Goal: Transaction & Acquisition: Purchase product/service

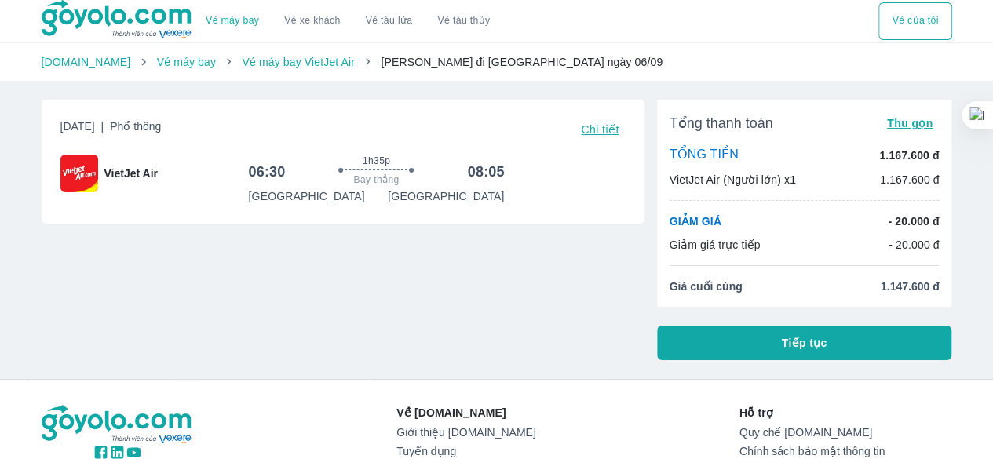
click at [804, 353] on button "Tiếp tục" at bounding box center [804, 343] width 295 height 35
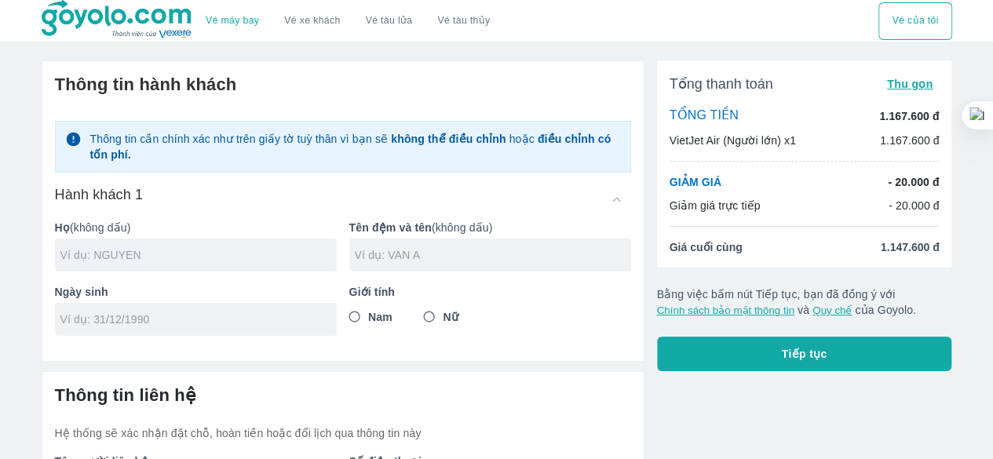
click at [215, 260] on input "text" at bounding box center [198, 255] width 276 height 16
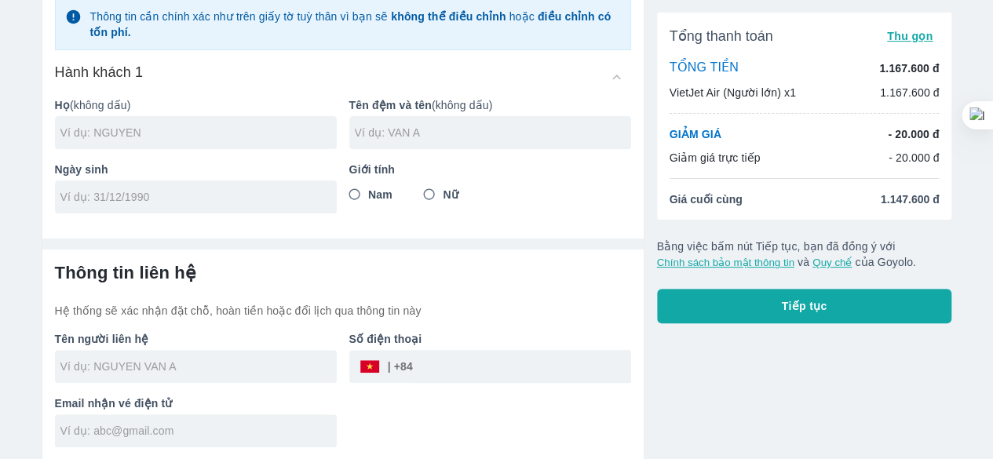
scroll to position [44, 0]
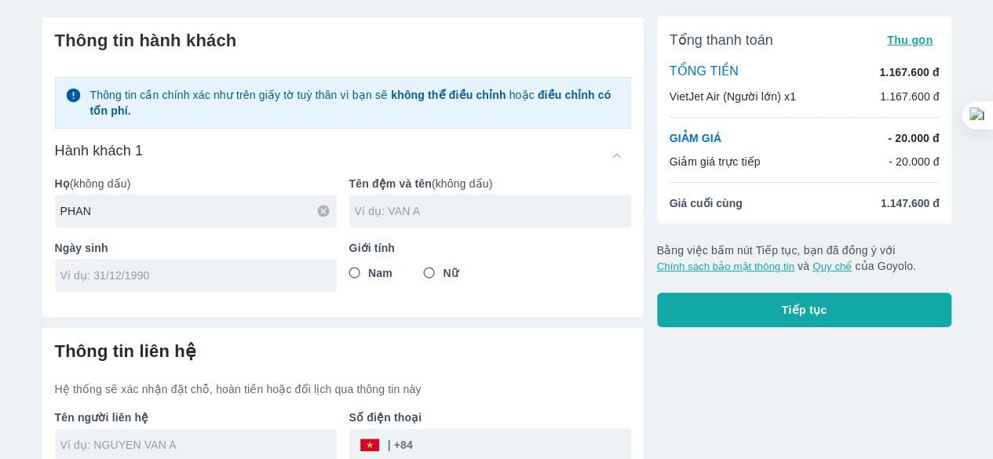
type input "PHAN"
type input "THUY LINH"
click at [297, 263] on div at bounding box center [196, 275] width 282 height 33
click at [280, 269] on input "10/08/" at bounding box center [190, 276] width 261 height 16
type input "10/08/2004"
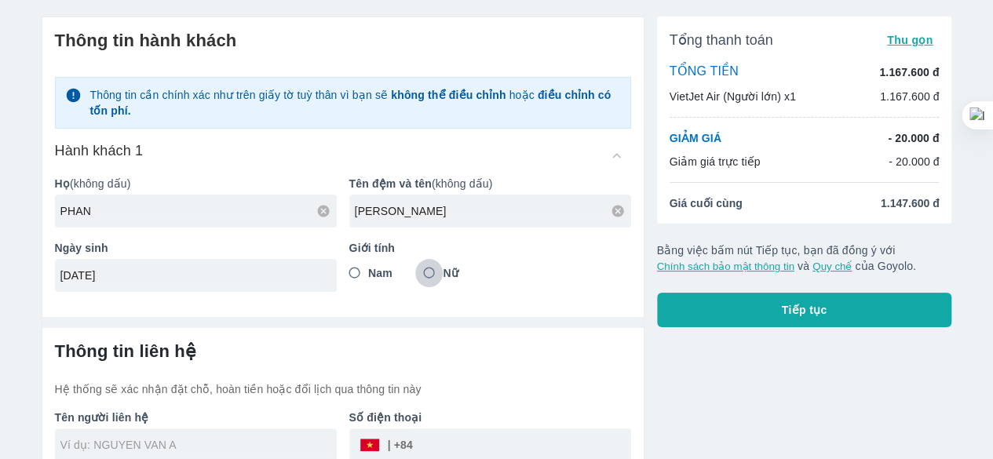
click at [432, 269] on input "Nữ" at bounding box center [429, 273] width 28 height 28
radio input "true"
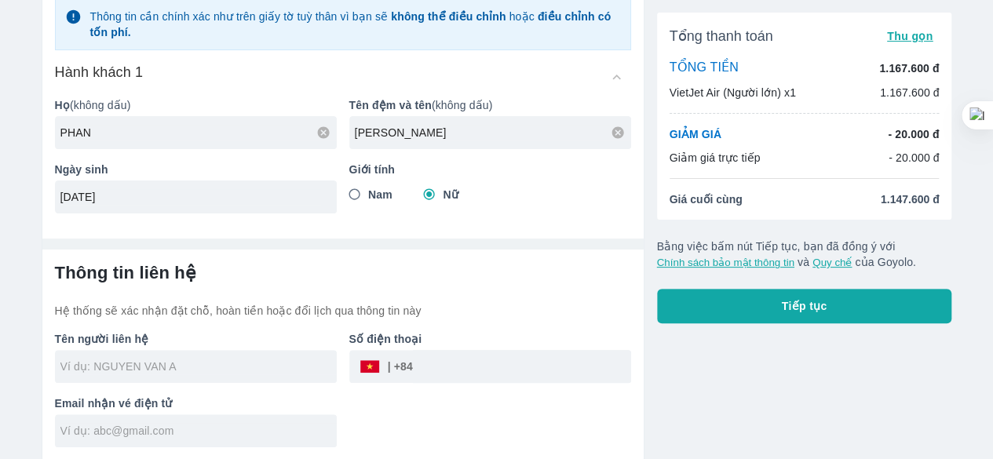
click at [890, 309] on button "Tiếp tục" at bounding box center [804, 306] width 295 height 35
type input "PHAN THUY LINH"
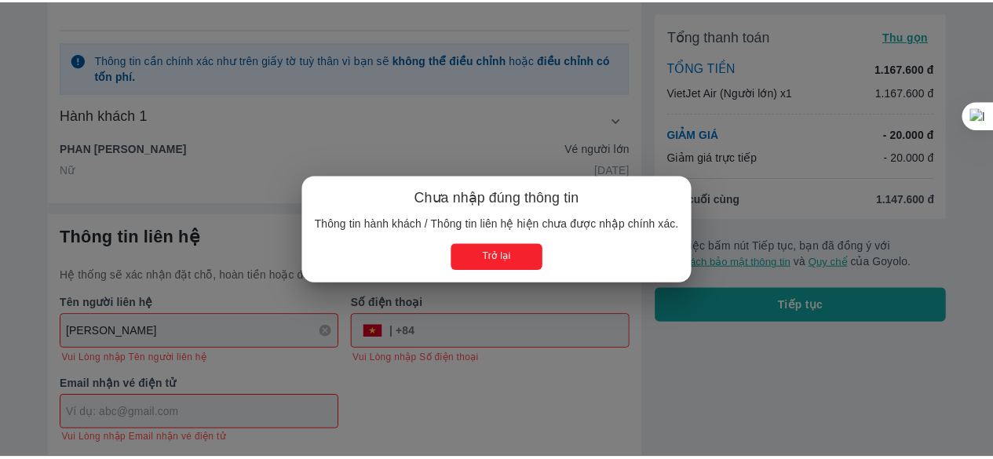
scroll to position [155, 0]
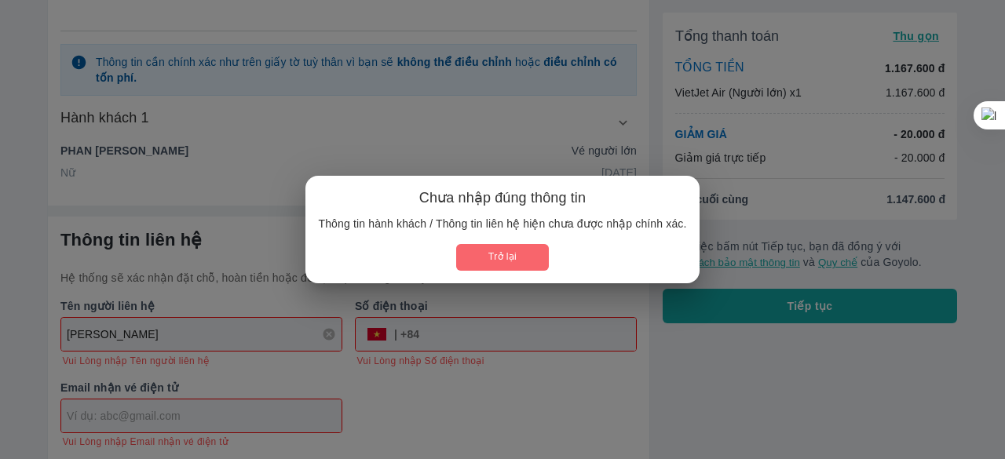
click at [522, 259] on button "Trở lại" at bounding box center [502, 257] width 92 height 26
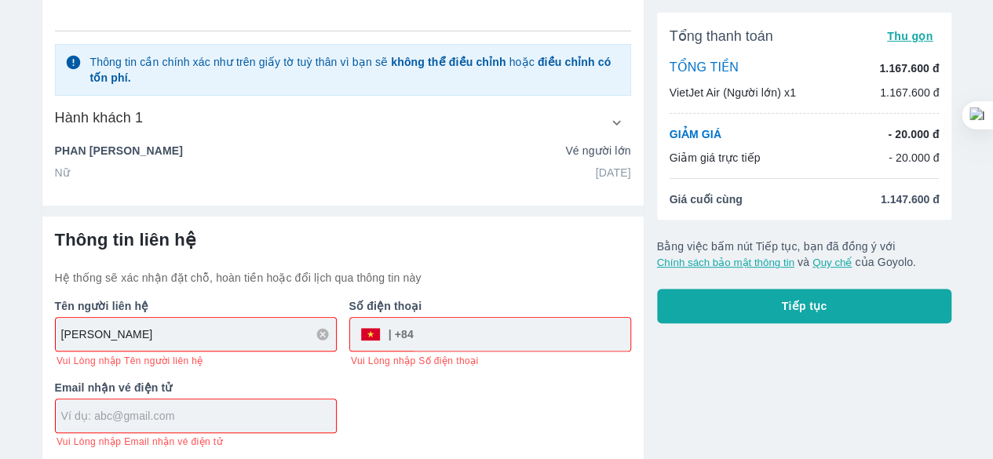
click at [209, 420] on input "text" at bounding box center [198, 416] width 275 height 16
type input "linhinthesea@gmail.com"
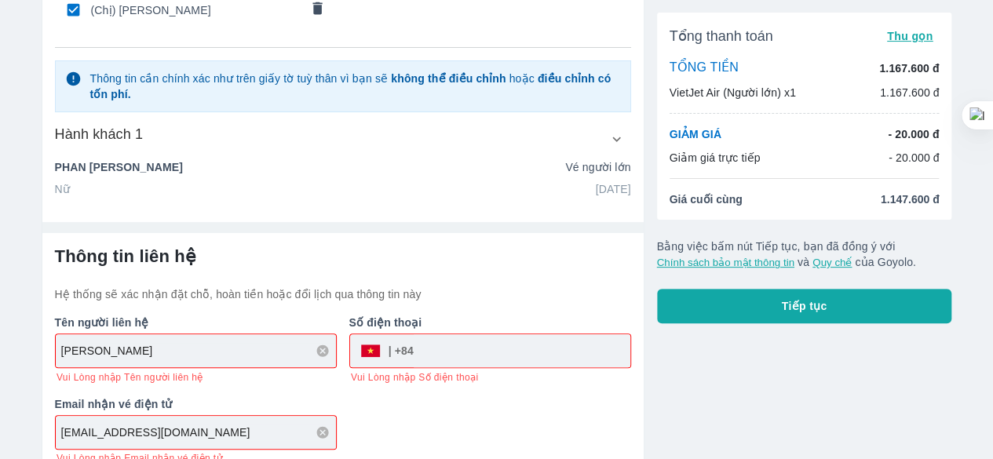
click at [447, 339] on input "tel" at bounding box center [522, 351] width 217 height 38
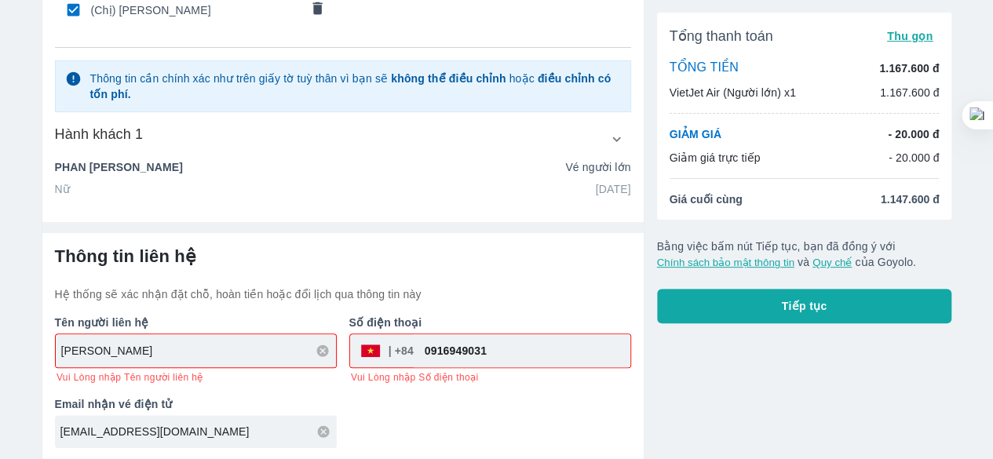
type input "0916949031"
click at [766, 309] on button "Tiếp tục" at bounding box center [804, 306] width 295 height 35
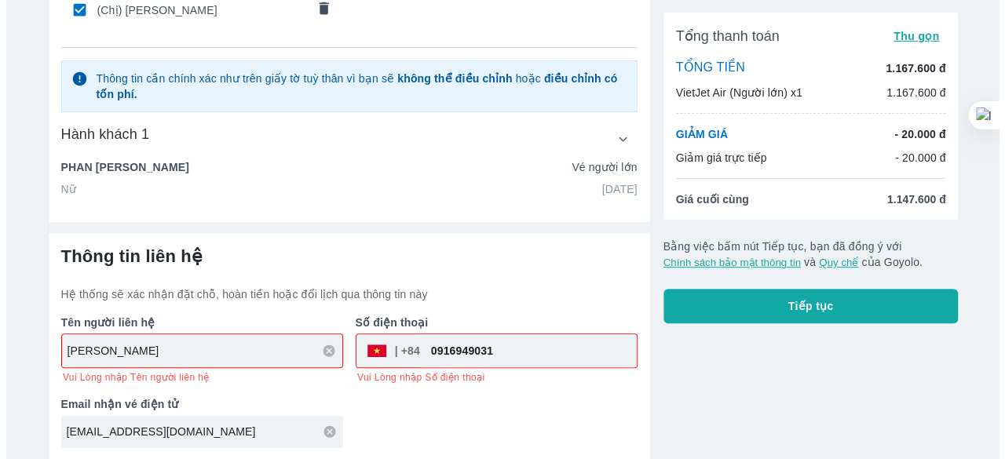
scroll to position [122, 0]
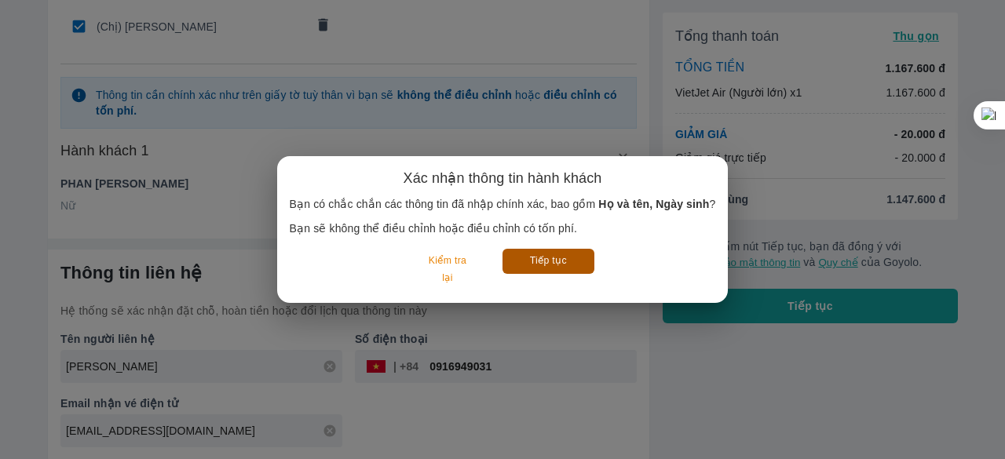
click at [543, 256] on button "Tiếp tục" at bounding box center [549, 261] width 92 height 24
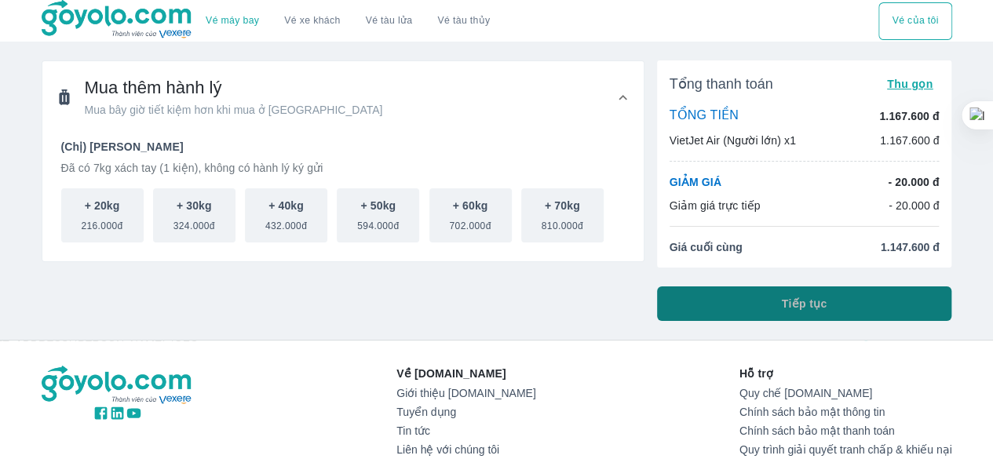
click at [734, 308] on button "Tiếp tục" at bounding box center [804, 304] width 295 height 35
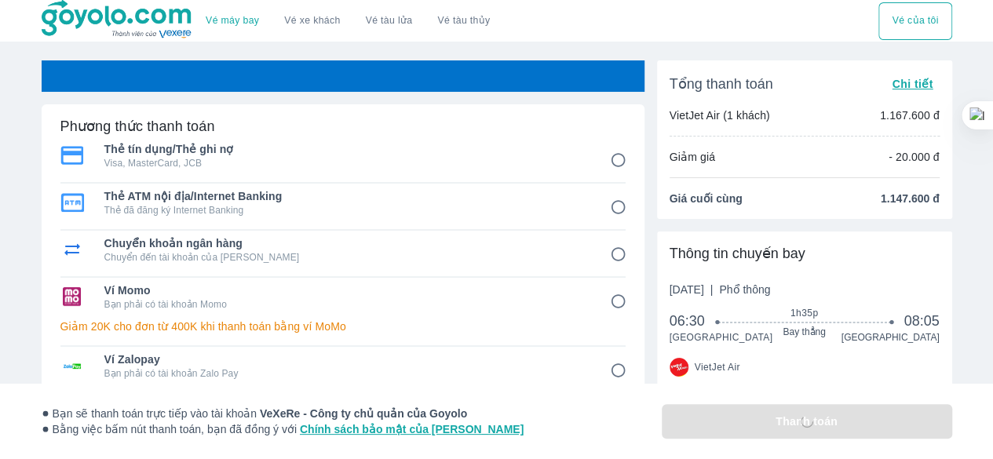
scroll to position [79, 0]
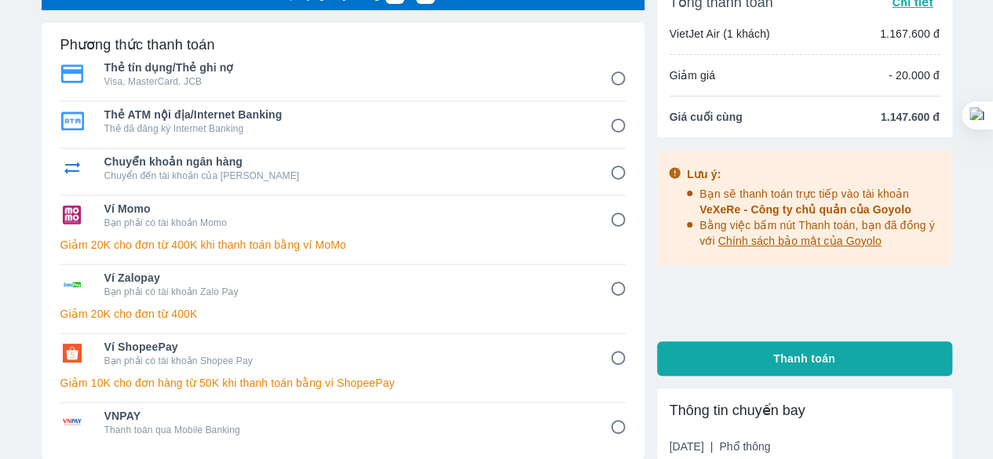
scroll to position [51, 0]
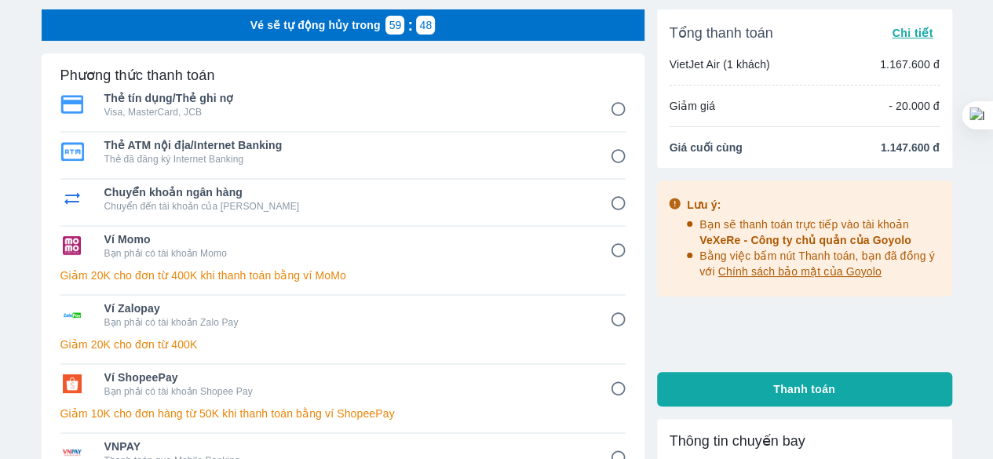
click at [580, 234] on span "Ví Momo" at bounding box center [346, 240] width 484 height 16
radio input "true"
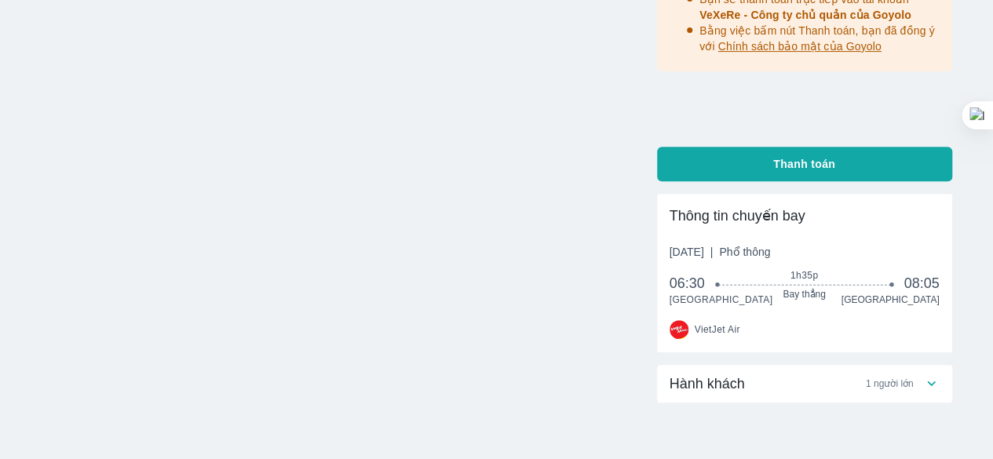
scroll to position [232, 0]
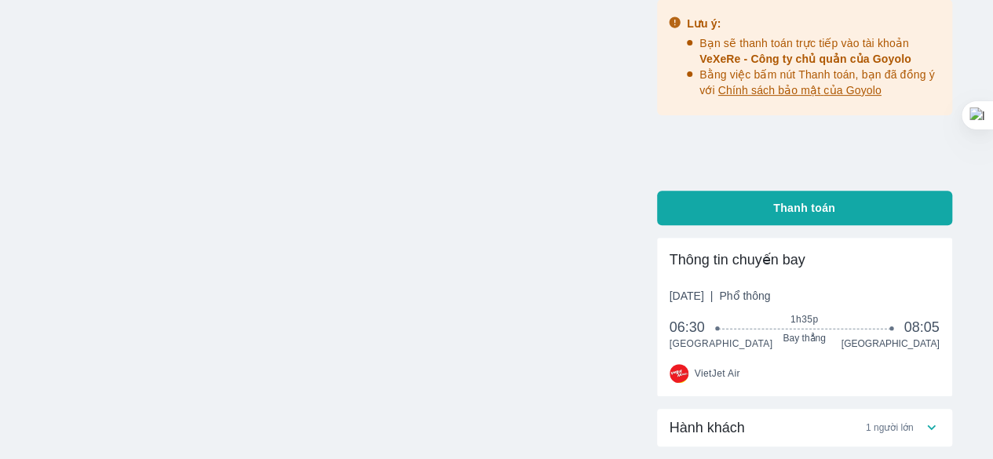
click at [857, 213] on button "Thanh toán" at bounding box center [804, 208] width 295 height 35
radio input "false"
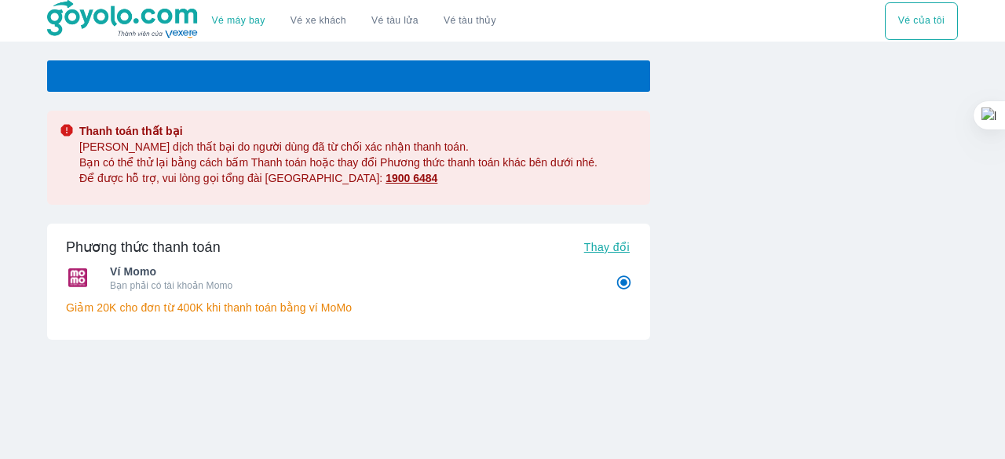
radio input "false"
